Goal: Find specific page/section: Find specific page/section

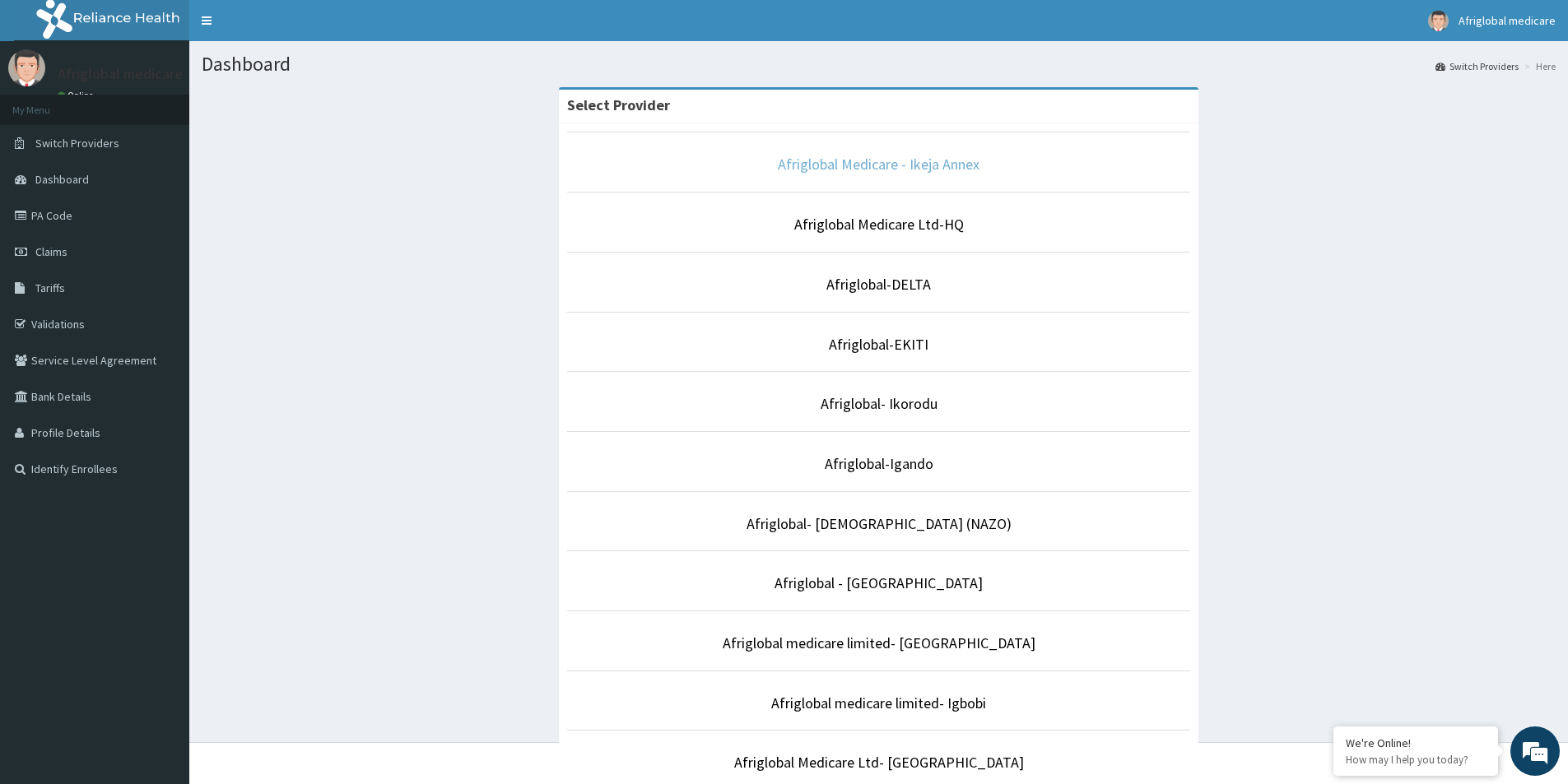
click at [870, 166] on link "Afriglobal Medicare - Ikeja Annex" at bounding box center [878, 164] width 201 height 19
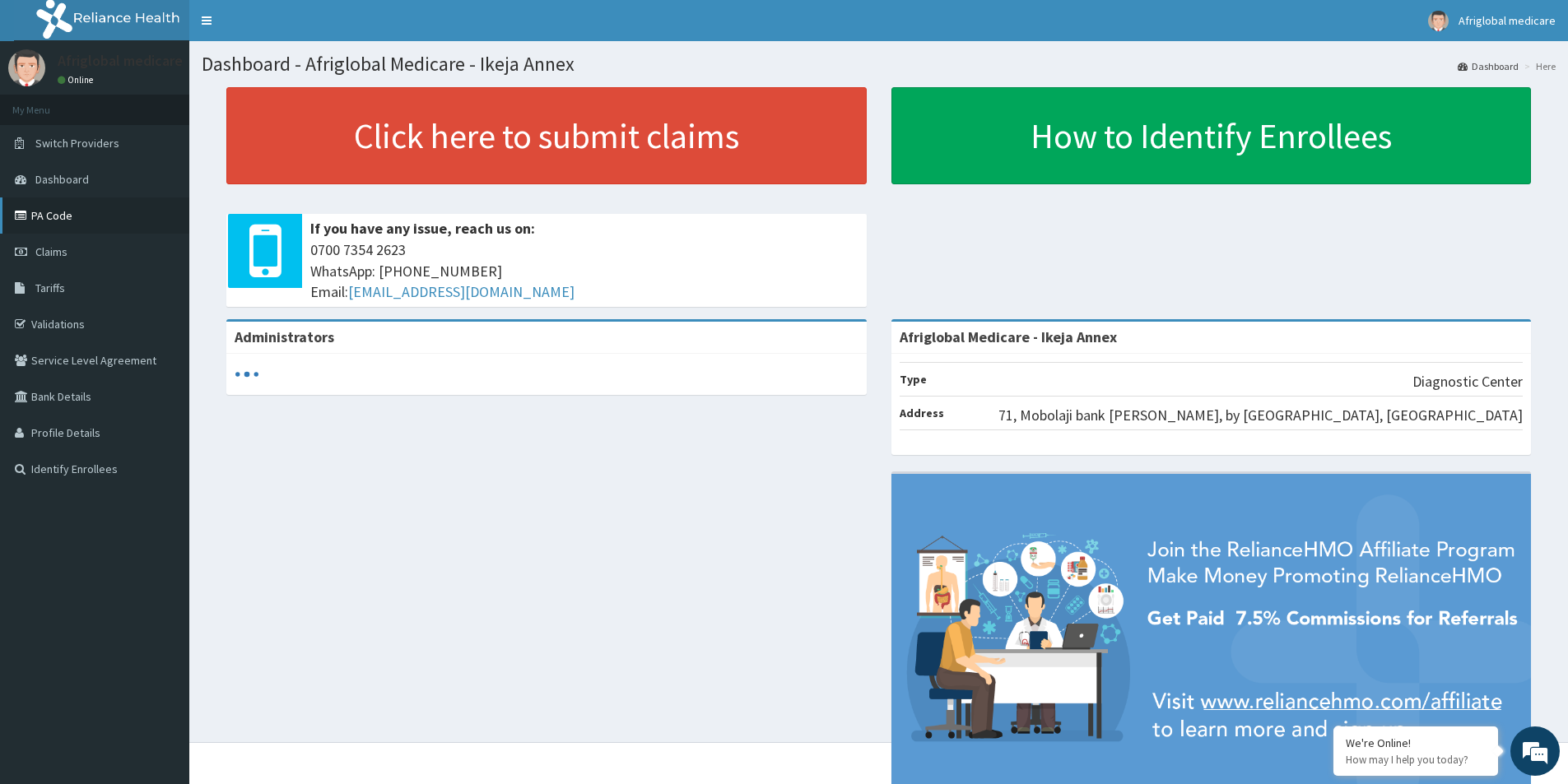
click at [64, 216] on link "PA Code" at bounding box center [94, 216] width 189 height 36
